Goal: Information Seeking & Learning: Learn about a topic

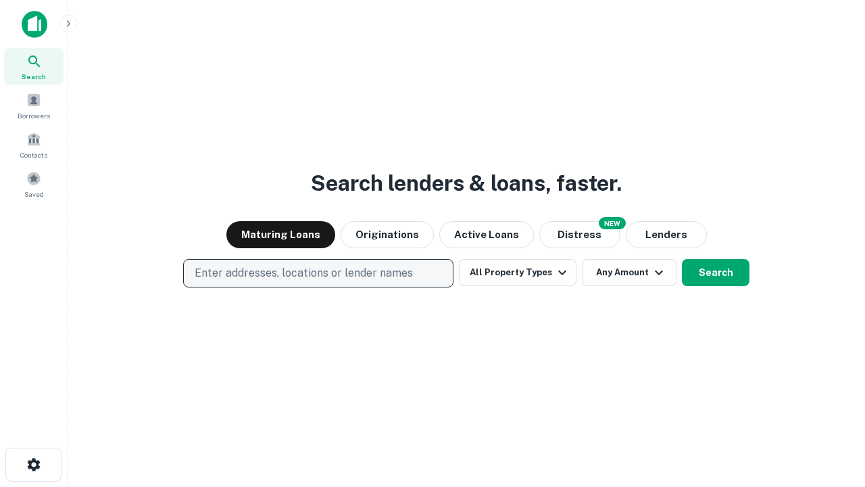
click at [318, 273] on p "Enter addresses, locations or lender names" at bounding box center [304, 273] width 218 height 16
type input "**********"
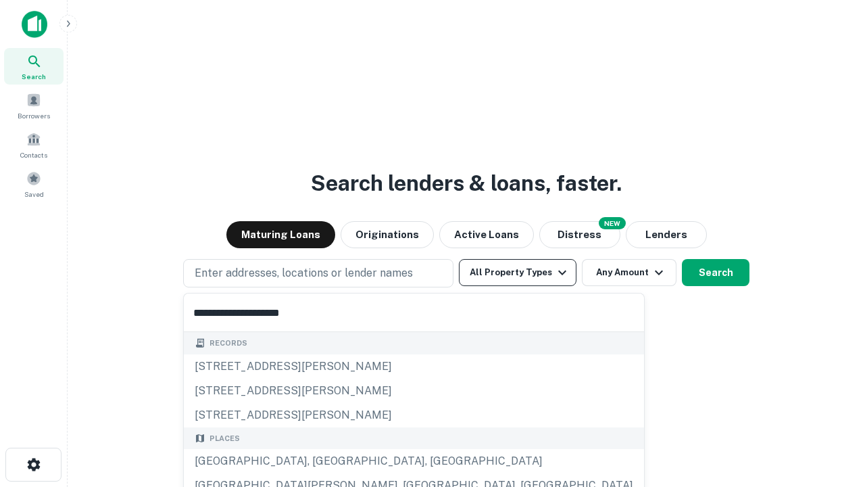
click at [323, 461] on div "[GEOGRAPHIC_DATA], [GEOGRAPHIC_DATA], [GEOGRAPHIC_DATA]" at bounding box center [414, 461] width 460 height 24
click at [518, 272] on button "All Property Types" at bounding box center [518, 272] width 118 height 27
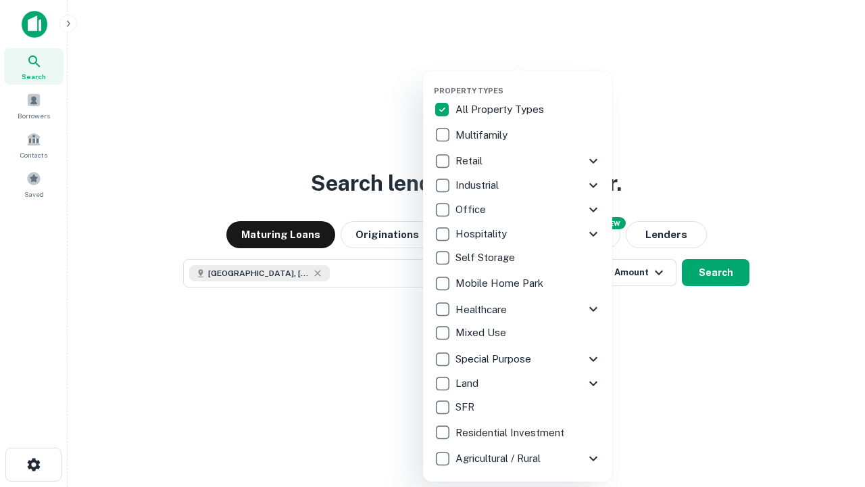
click at [529, 82] on button "button" at bounding box center [528, 82] width 189 height 1
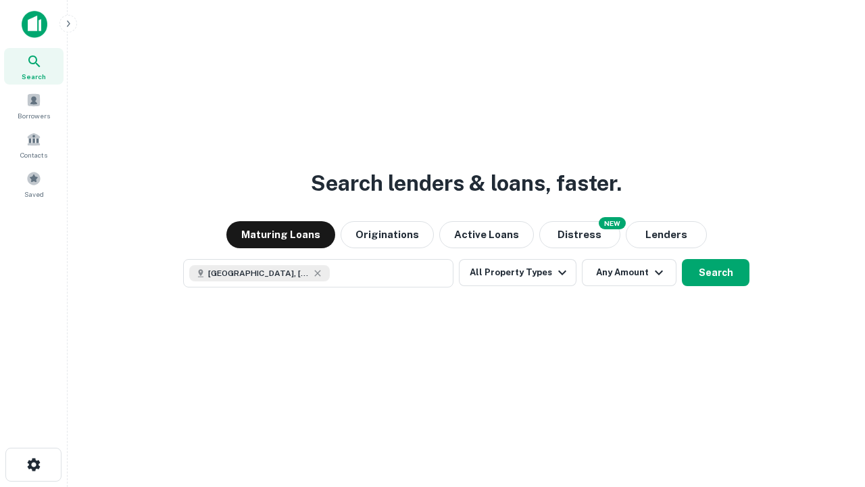
scroll to position [22, 0]
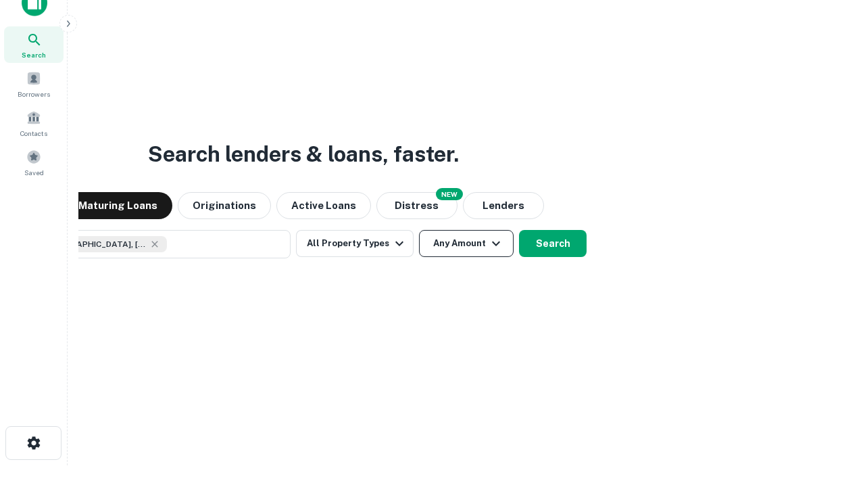
click at [419, 230] on button "Any Amount" at bounding box center [466, 243] width 95 height 27
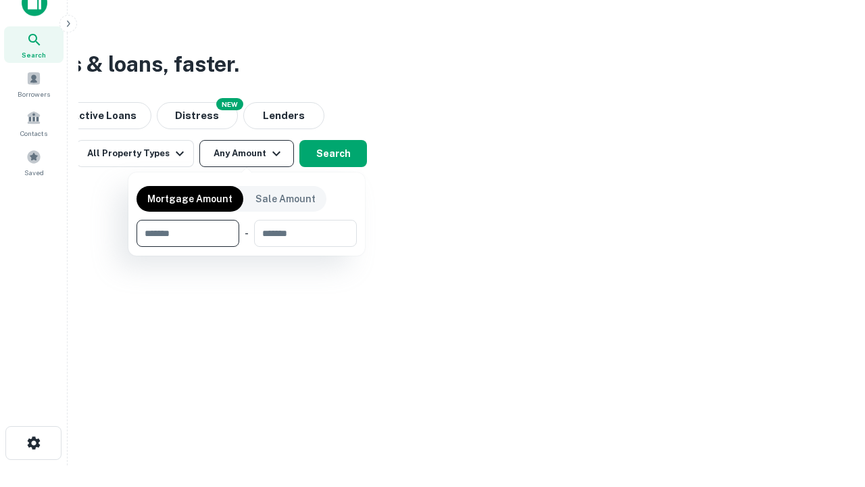
type input "*******"
click at [247, 247] on button "button" at bounding box center [247, 247] width 220 height 1
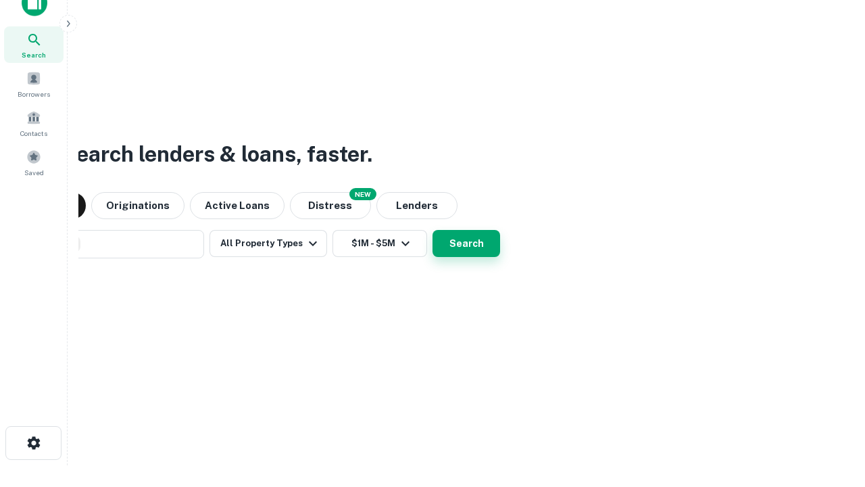
click at [433, 230] on button "Search" at bounding box center [467, 243] width 68 height 27
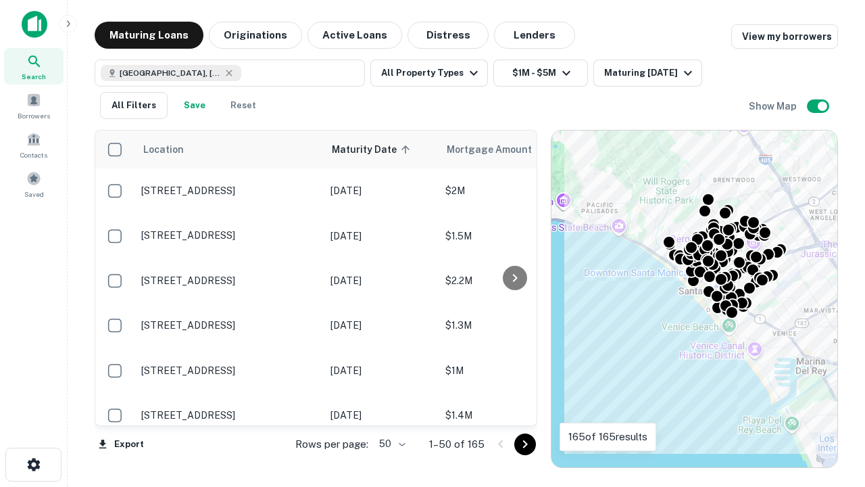
click at [390, 444] on body "Search Borrowers Contacts Saved Maturing Loans Originations Active Loans Distre…" at bounding box center [432, 243] width 865 height 487
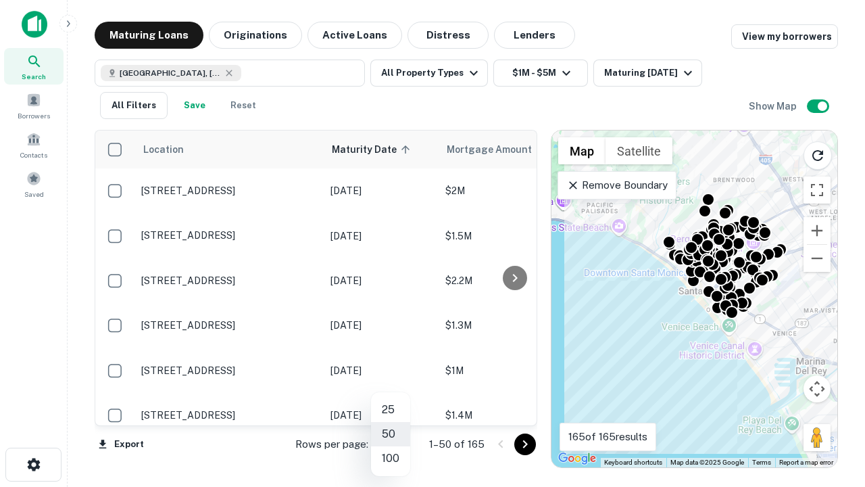
click at [391, 410] on li "25" at bounding box center [390, 410] width 39 height 24
